Goal: Task Accomplishment & Management: Use online tool/utility

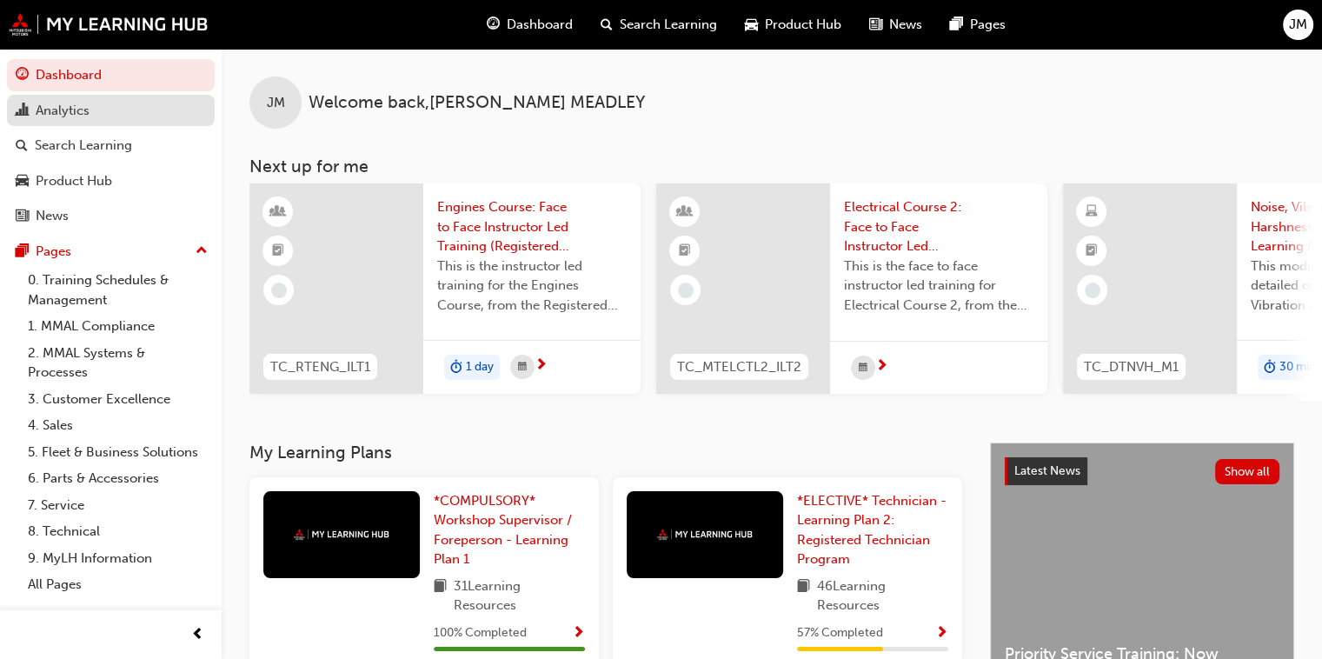
click at [52, 111] on div "Analytics" at bounding box center [63, 111] width 54 height 20
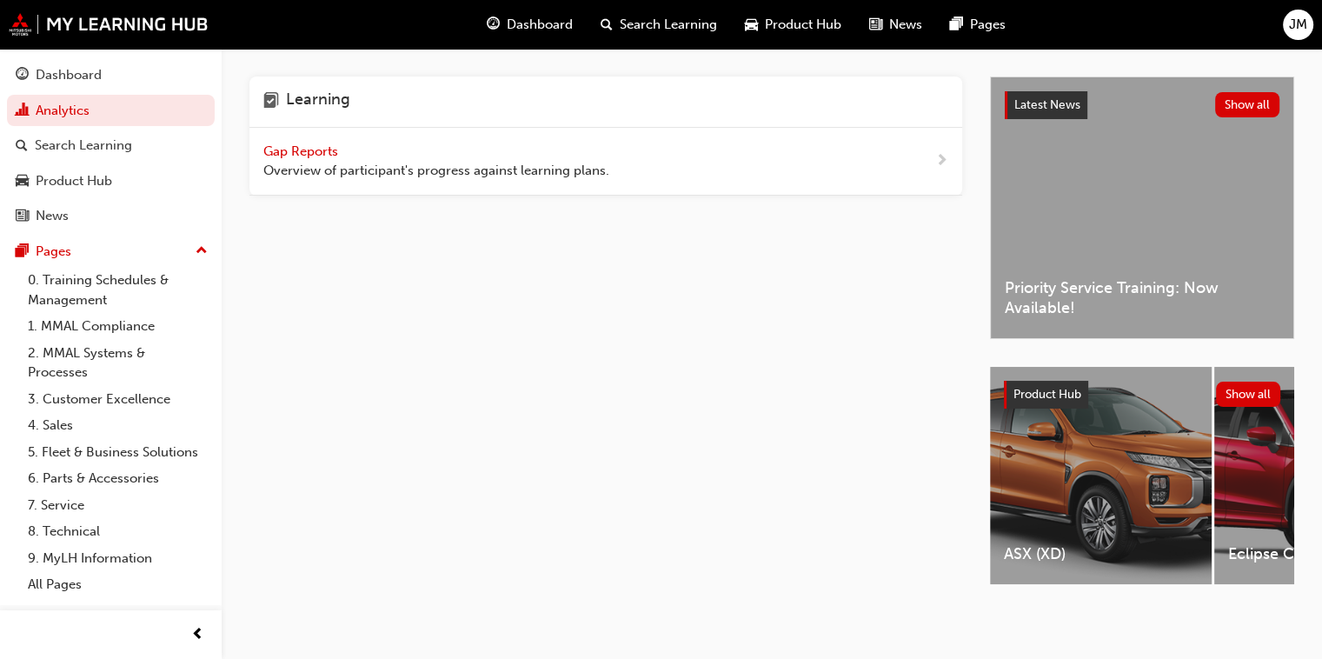
click at [301, 151] on span "Gap Reports" at bounding box center [302, 151] width 78 height 16
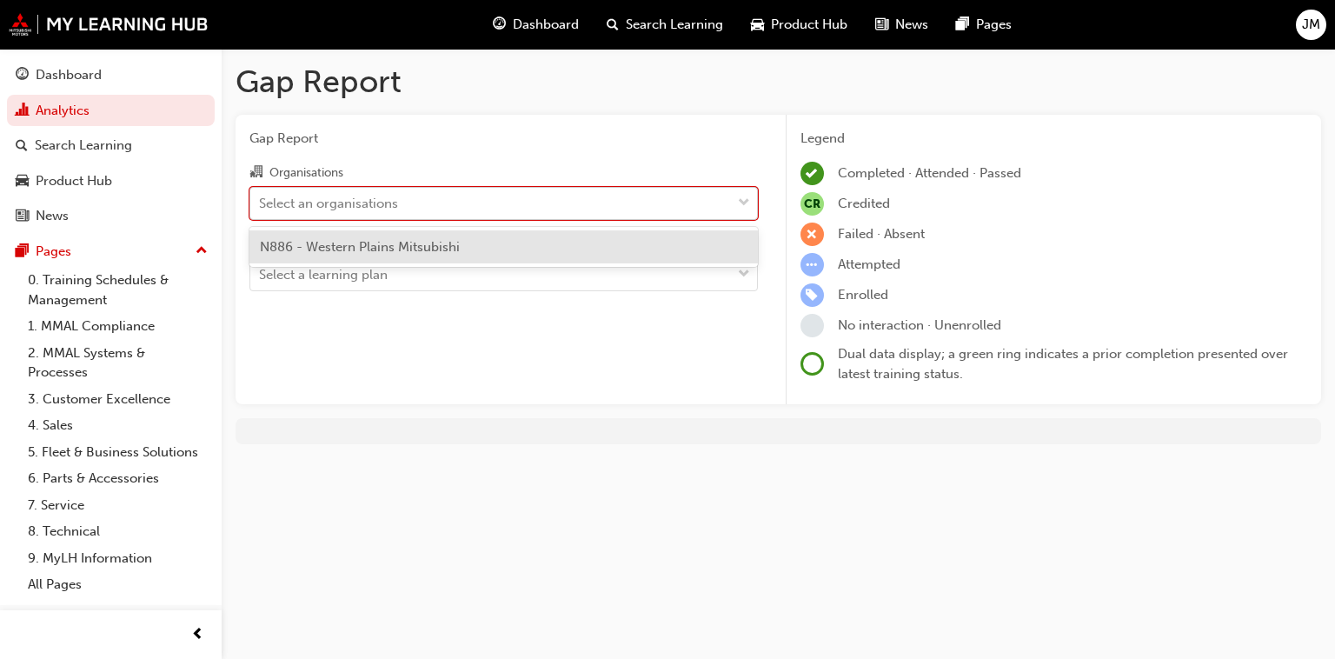
click at [337, 203] on div "Select an organisations" at bounding box center [328, 203] width 139 height 20
click at [261, 203] on input "Organisations option N886 - Western Plains Mitsubishi focused, 1 of 1. 1 result…" at bounding box center [260, 202] width 2 height 15
click at [368, 245] on span "N886 - Western Plains Mitsubishi" at bounding box center [360, 247] width 200 height 16
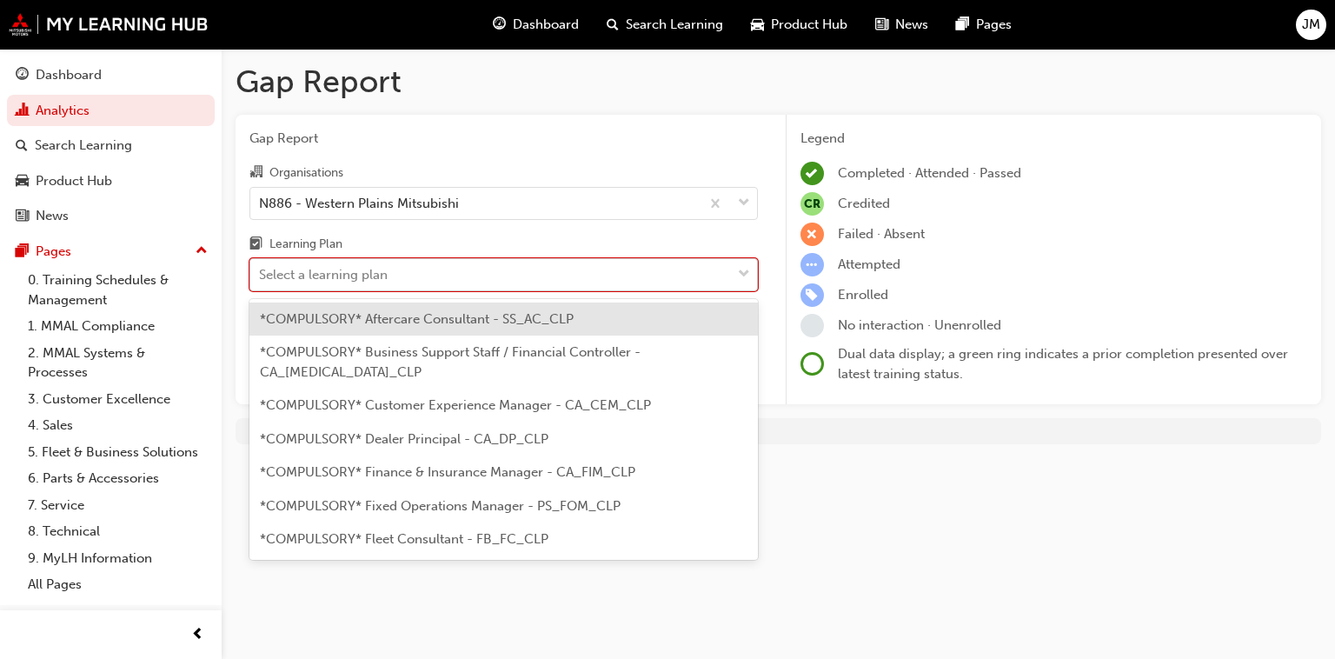
click at [397, 268] on div "Select a learning plan" at bounding box center [490, 275] width 481 height 30
click at [261, 268] on input "Learning Plan option *COMPULSORY* Aftercare Consultant - SS_AC_CLP focused, 1 o…" at bounding box center [260, 274] width 2 height 15
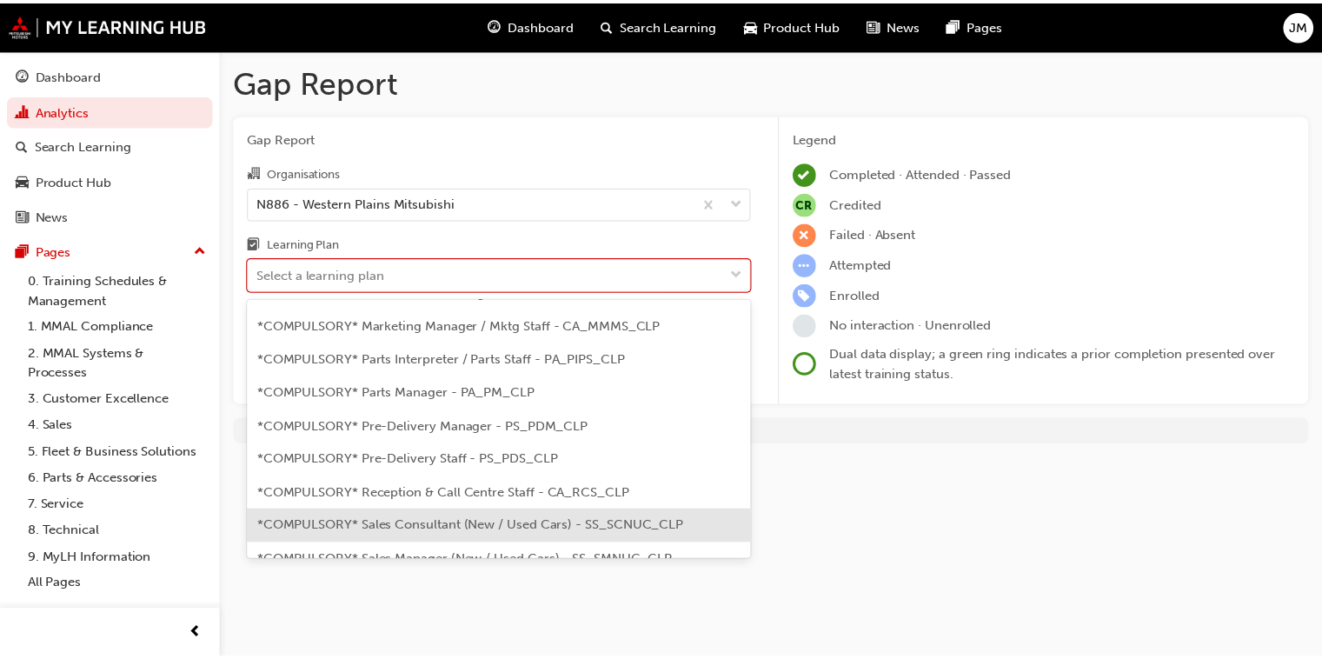
scroll to position [521, 0]
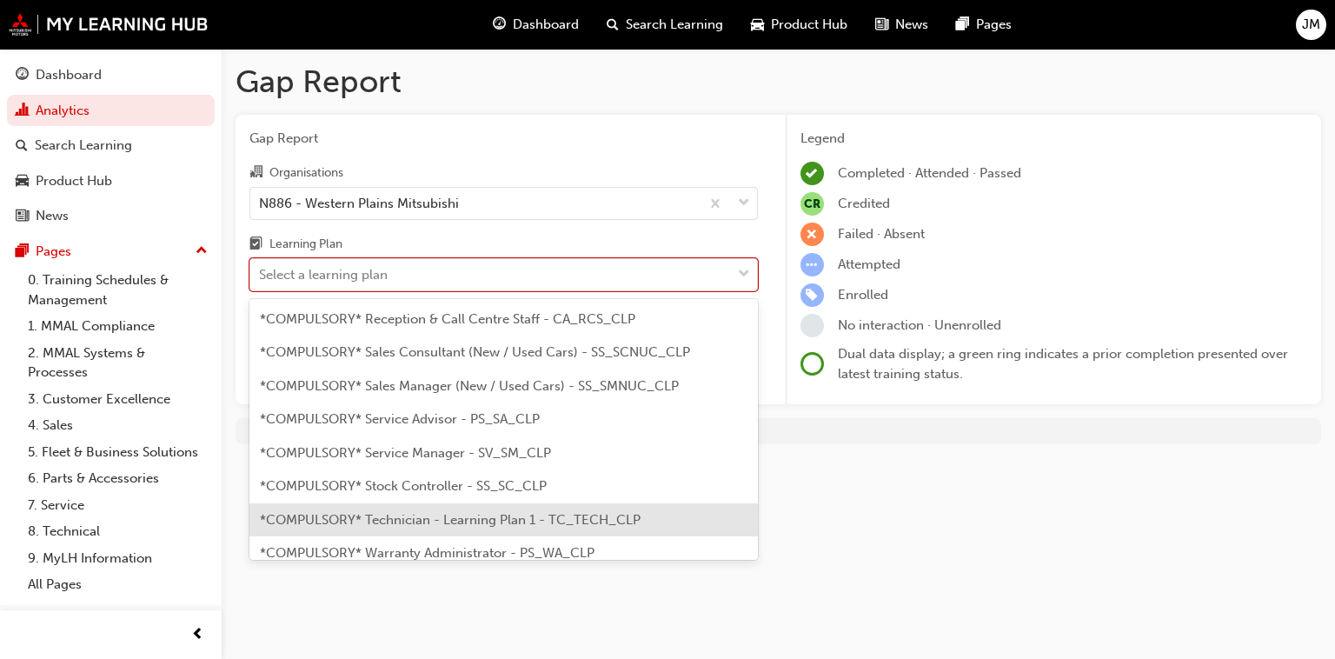
click at [414, 512] on span "*COMPULSORY* Technician - Learning Plan 1 - TC_TECH_CLP" at bounding box center [450, 520] width 381 height 16
